Goal: Contribute content: Add original content to the website for others to see

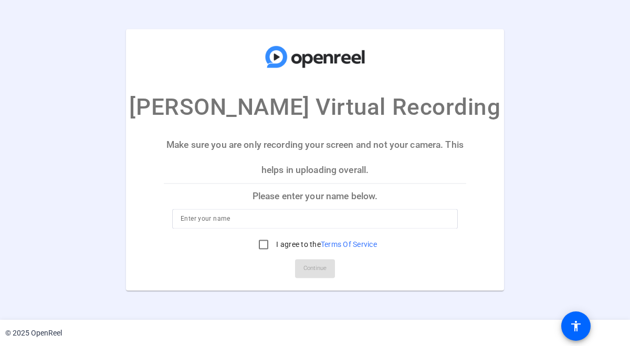
click at [305, 209] on div at bounding box center [314, 219] width 269 height 20
type input "[PERSON_NAME]"
click at [261, 243] on input "I agree to the Terms Of Service" at bounding box center [263, 245] width 21 height 21
checkbox input "true"
click at [311, 267] on span "Continue" at bounding box center [314, 269] width 23 height 16
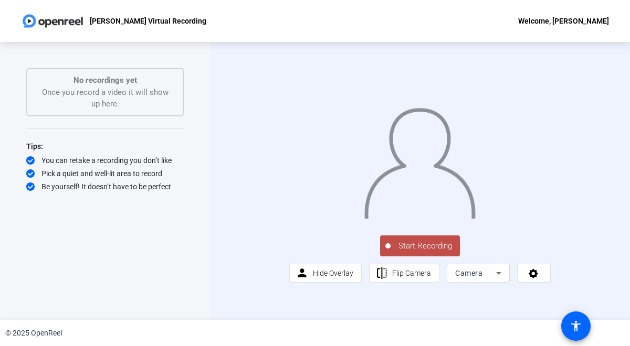
click at [498, 280] on icon at bounding box center [498, 273] width 13 height 13
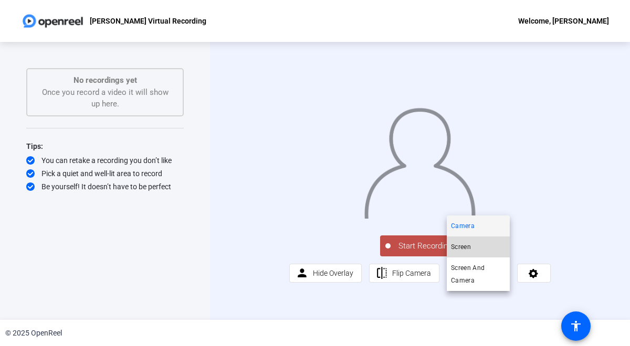
click at [485, 246] on mat-option "Screen" at bounding box center [477, 247] width 63 height 21
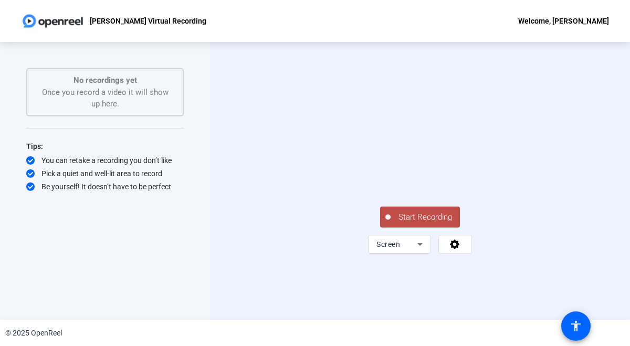
click at [422, 223] on span "Start Recording" at bounding box center [424, 217] width 69 height 12
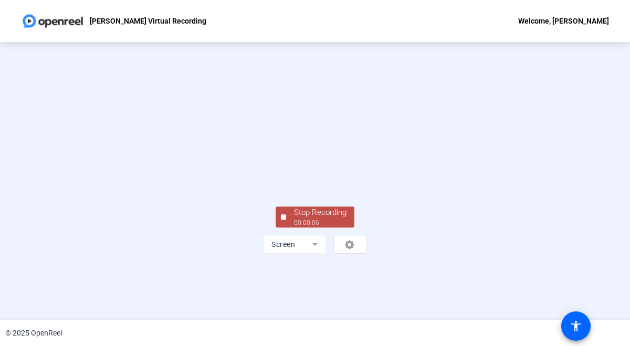
scroll to position [41, 0]
click at [329, 219] on div "Stop Recording" at bounding box center [320, 213] width 52 height 12
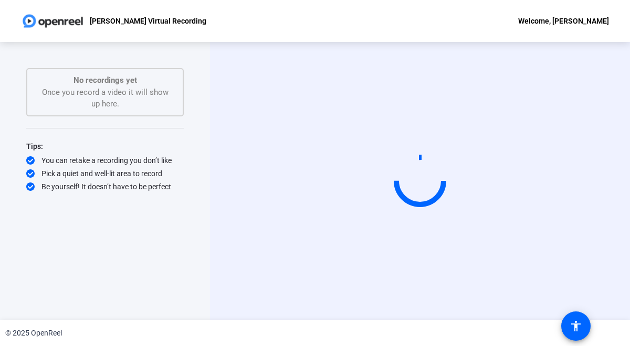
scroll to position [0, 0]
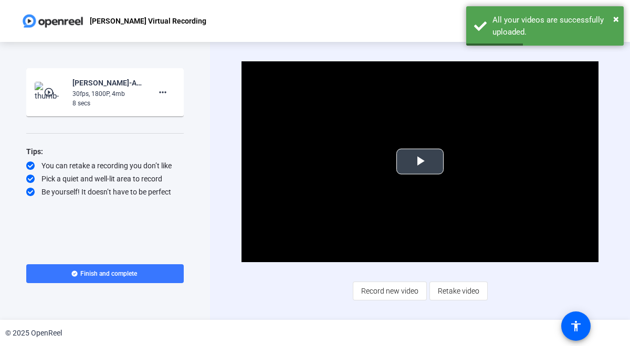
click at [420, 162] on span "Video Player" at bounding box center [420, 162] width 0 height 0
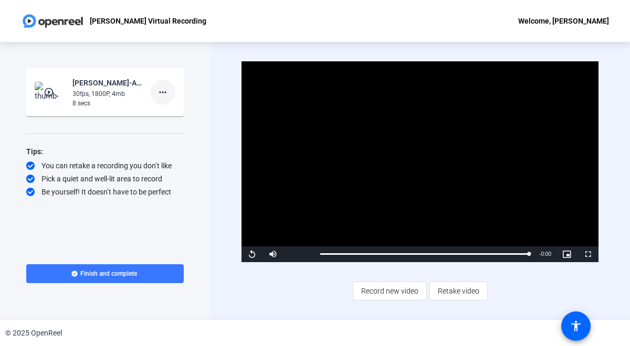
click at [165, 92] on mat-icon "more_horiz" at bounding box center [162, 92] width 13 height 13
click at [169, 113] on span "Delete clip" at bounding box center [179, 114] width 42 height 13
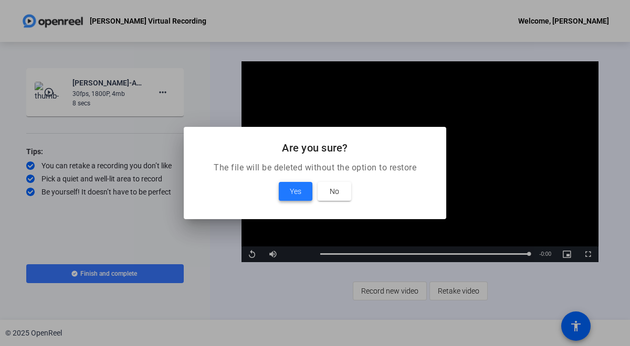
click at [295, 191] on span "Yes" at bounding box center [296, 191] width 12 height 13
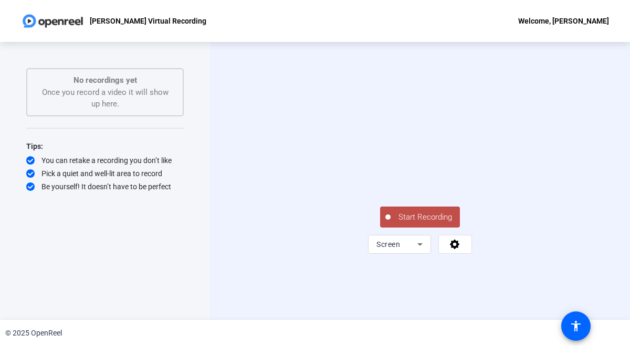
click at [419, 223] on span "Start Recording" at bounding box center [424, 217] width 69 height 12
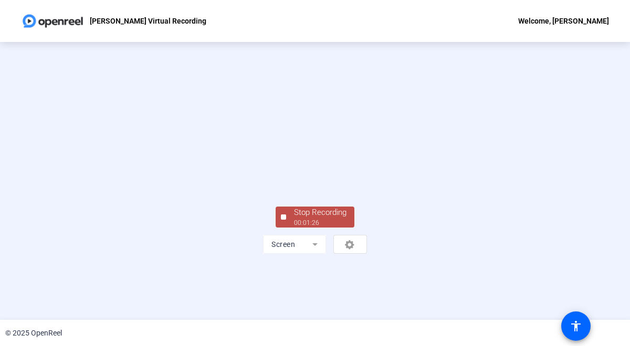
click at [326, 219] on div "Stop Recording" at bounding box center [320, 213] width 52 height 12
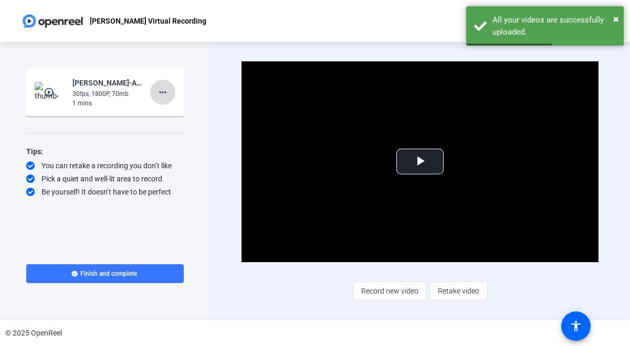
click at [165, 93] on mat-icon "more_horiz" at bounding box center [162, 92] width 13 height 13
click at [172, 113] on span "Delete clip" at bounding box center [179, 114] width 42 height 13
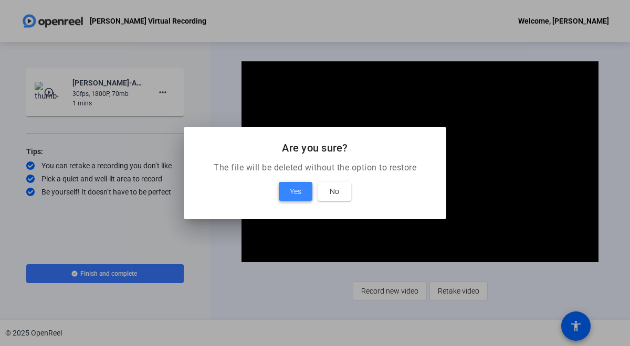
click at [298, 193] on span "Yes" at bounding box center [296, 191] width 12 height 13
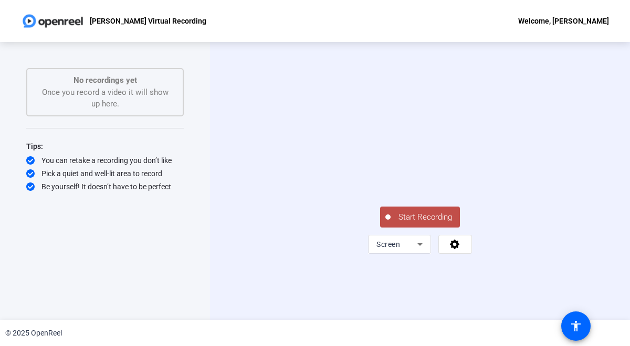
click at [436, 223] on span "Start Recording" at bounding box center [424, 217] width 69 height 12
